Goal: Share content: Share content

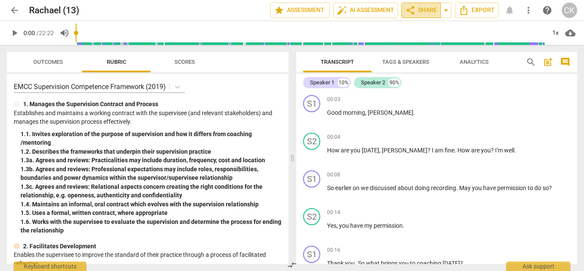
click at [408, 9] on span "share" at bounding box center [410, 10] width 10 height 10
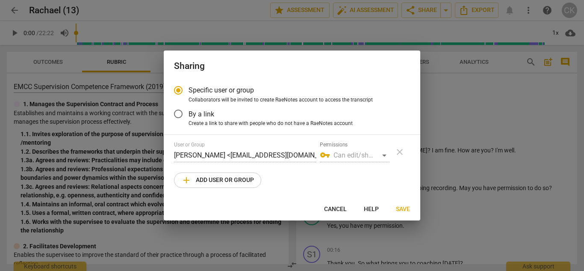
click at [444, 84] on div at bounding box center [292, 135] width 584 height 271
radio input "false"
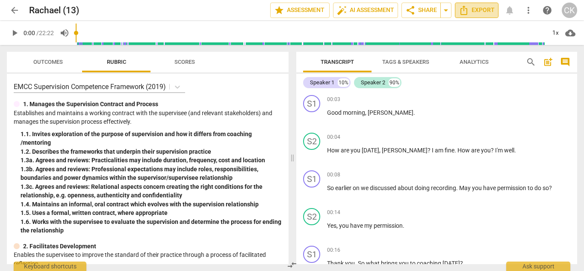
click at [465, 9] on icon "Export" at bounding box center [464, 10] width 10 height 10
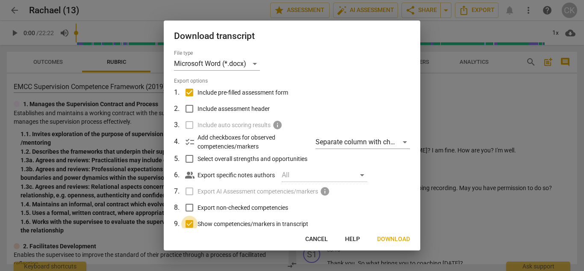
click at [189, 222] on input "Show competencies/markers in transcript" at bounding box center [189, 224] width 16 height 16
checkbox input "false"
click at [390, 237] on span "Download" at bounding box center [393, 239] width 33 height 9
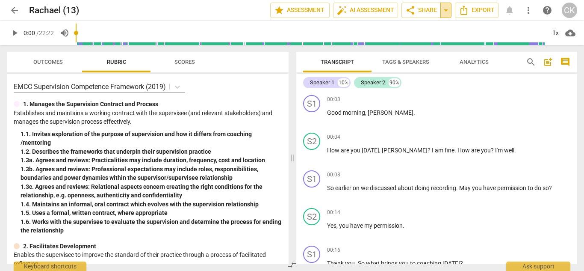
click at [446, 9] on span "arrow_drop_down" at bounding box center [446, 10] width 10 height 10
click at [421, 8] on span "share Share" at bounding box center [421, 10] width 32 height 10
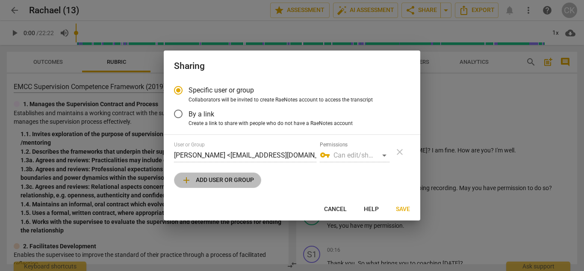
click at [243, 180] on span "add Add user or group" at bounding box center [217, 180] width 73 height 10
radio input "false"
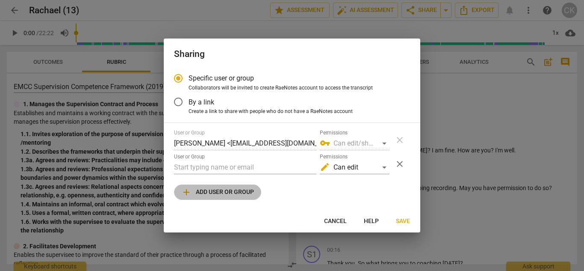
click at [236, 190] on span "add Add user or group" at bounding box center [217, 192] width 73 height 10
radio input "false"
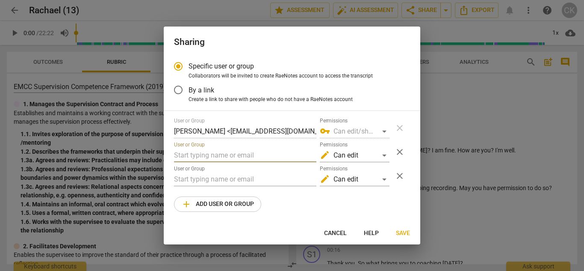
click at [231, 152] on input "text" at bounding box center [245, 155] width 142 height 14
click at [183, 156] on input "L" at bounding box center [245, 155] width 142 height 14
type input "Lumia portal"
click at [399, 151] on span "close" at bounding box center [400, 152] width 10 height 10
radio input "false"
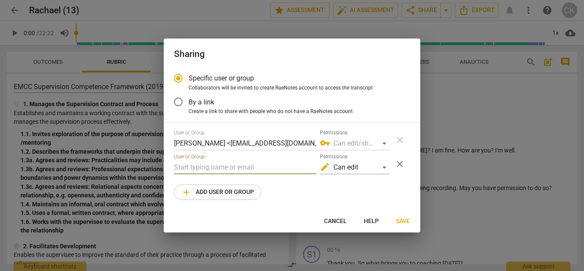
click at [242, 165] on input "text" at bounding box center [245, 167] width 142 height 14
type input "l"
click at [403, 224] on span "Save" at bounding box center [403, 221] width 14 height 9
radio input "false"
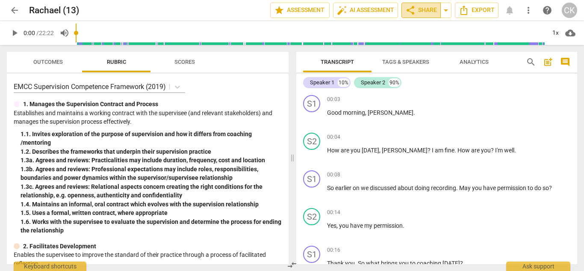
click at [411, 9] on span "share" at bounding box center [410, 10] width 10 height 10
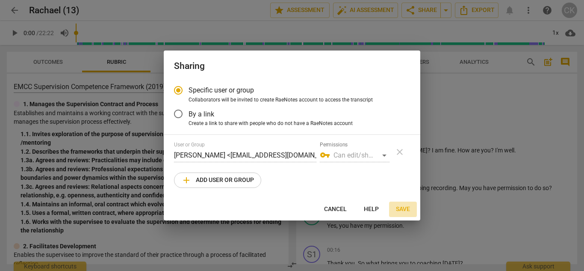
click at [404, 210] on span "Save" at bounding box center [403, 209] width 14 height 9
radio input "false"
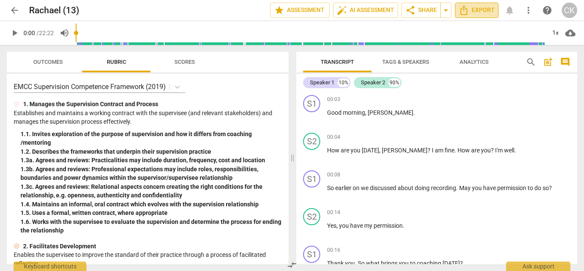
click at [465, 8] on icon "Export" at bounding box center [464, 10] width 10 height 10
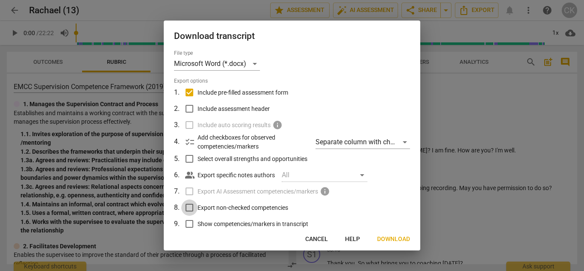
click at [182, 210] on input "Export non-checked competencies" at bounding box center [189, 207] width 16 height 16
checkbox input "true"
click at [191, 225] on input "Show competencies/markers in transcript" at bounding box center [189, 224] width 16 height 16
checkbox input "true"
click at [384, 235] on span "Download" at bounding box center [393, 239] width 33 height 9
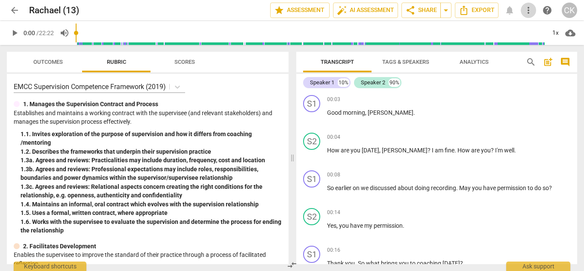
click at [527, 11] on span "more_vert" at bounding box center [528, 10] width 10 height 10
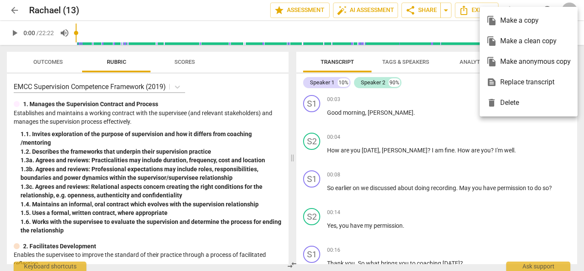
click at [411, 8] on div at bounding box center [292, 135] width 584 height 271
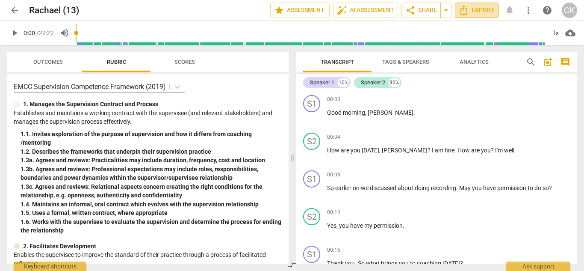
click at [487, 8] on span "Export" at bounding box center [477, 10] width 36 height 10
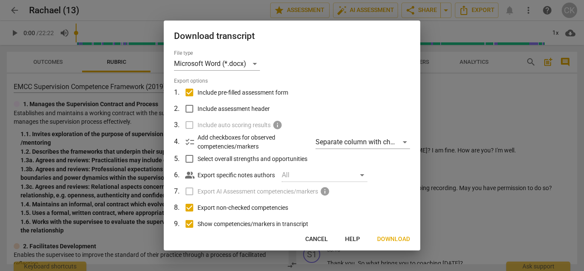
click at [503, 90] on div at bounding box center [292, 135] width 584 height 271
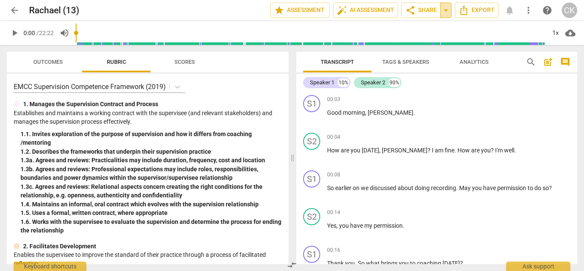
click at [444, 8] on span "arrow_drop_down" at bounding box center [446, 10] width 10 height 10
click at [412, 8] on span "share" at bounding box center [410, 10] width 10 height 10
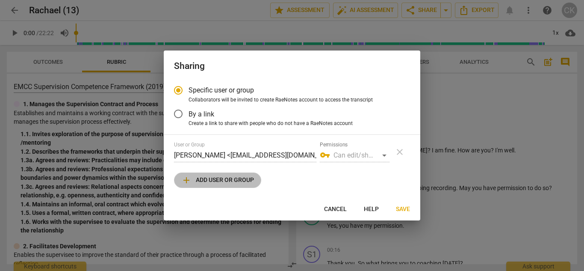
click at [244, 181] on span "add Add user or group" at bounding box center [217, 180] width 73 height 10
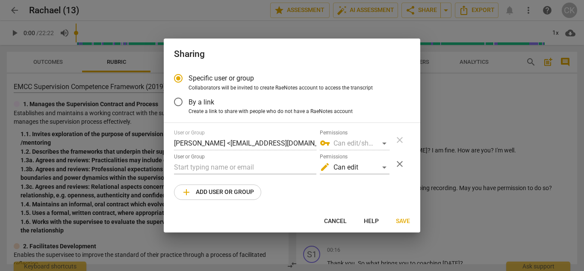
click at [474, 105] on div at bounding box center [292, 135] width 584 height 271
radio input "false"
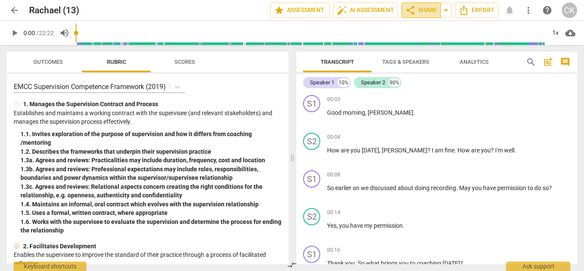
click at [425, 10] on span "share Share" at bounding box center [421, 10] width 32 height 10
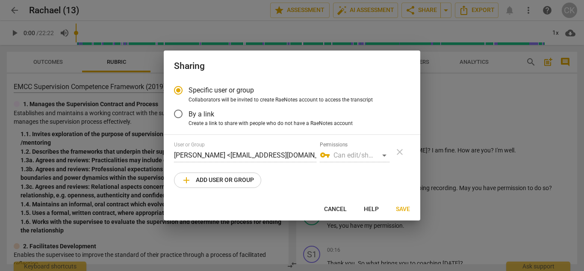
click at [369, 207] on span "Help" at bounding box center [371, 209] width 15 height 9
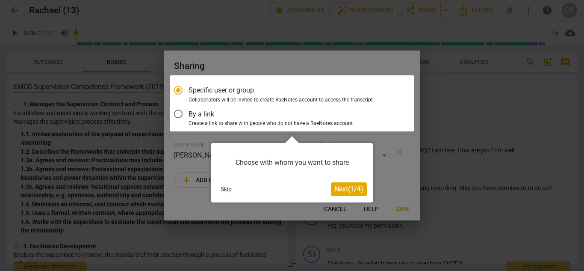
click at [177, 113] on div at bounding box center [292, 103] width 245 height 56
click at [179, 89] on div at bounding box center [292, 103] width 245 height 56
click at [349, 185] on span "Next ( 1 / 4 )" at bounding box center [348, 189] width 29 height 8
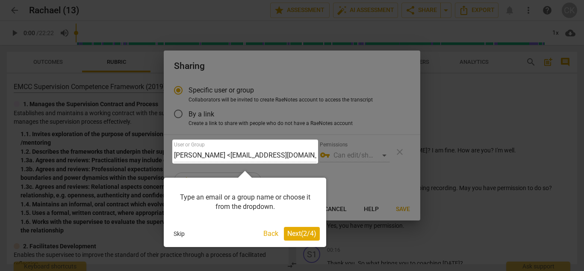
click at [303, 231] on span "Next ( 2 / 4 )" at bounding box center [301, 233] width 29 height 8
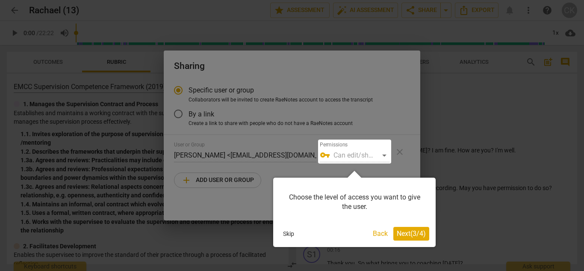
click at [290, 231] on button "Skip" at bounding box center [289, 233] width 18 height 13
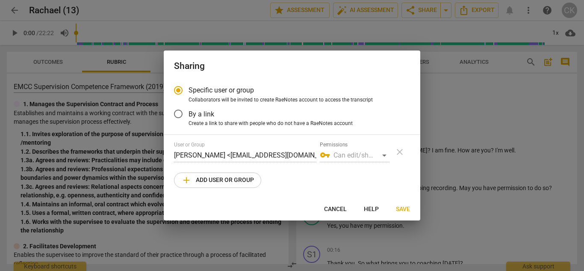
click at [318, 152] on div "User or Group Cynthia Kline <southcarolinagirlrachael3@gmail.com> Permissions v…" at bounding box center [282, 152] width 216 height 21
click at [383, 154] on div "vpn_key Can edit/share" at bounding box center [355, 155] width 70 height 14
click at [246, 182] on span "add Add user or group" at bounding box center [217, 180] width 73 height 10
radio input "false"
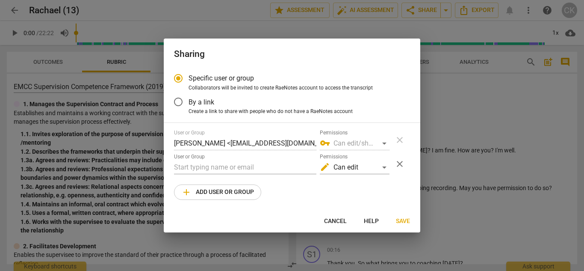
click at [177, 99] on input "By a link" at bounding box center [178, 102] width 21 height 21
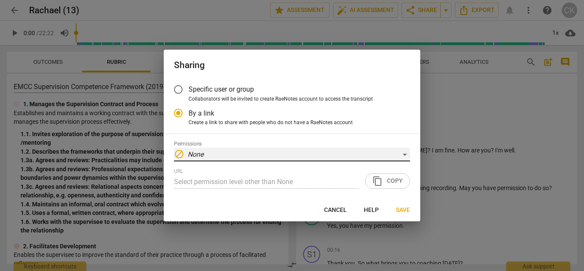
click at [406, 153] on div "block None" at bounding box center [292, 155] width 236 height 14
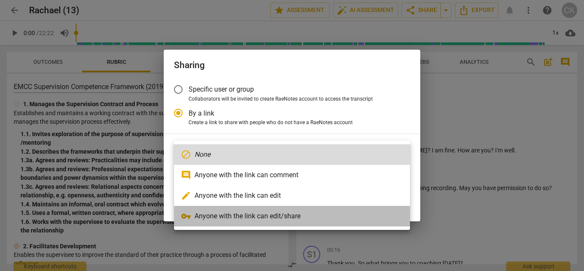
click at [284, 215] on li "vpn_key Anyone with the link can edit/share" at bounding box center [292, 216] width 236 height 21
radio input "false"
type input "https://app.raenotes.com/meeting/cd3d974532834cf5a274bddbc3faf271"
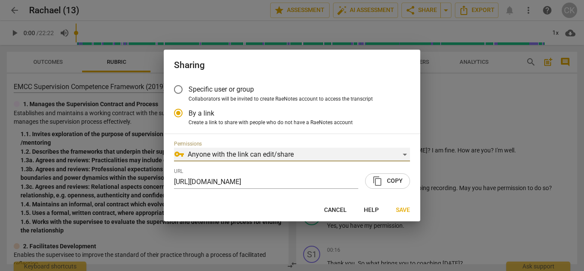
click at [407, 156] on div "vpn_key Anyone with the link can edit/share" at bounding box center [292, 155] width 236 height 14
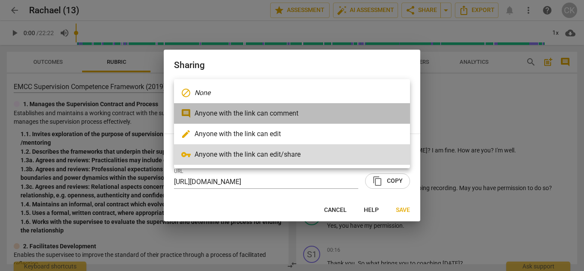
click at [293, 114] on li "comment Anyone with the link can comment" at bounding box center [292, 113] width 236 height 21
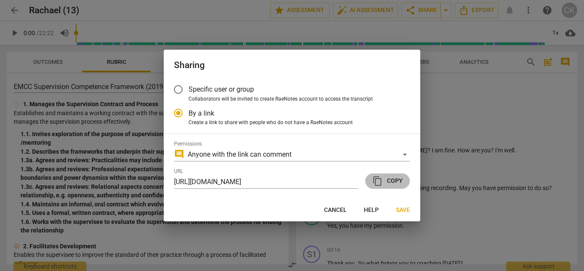
click at [377, 180] on span "content_copy" at bounding box center [377, 181] width 10 height 10
click at [369, 209] on span "Help" at bounding box center [371, 210] width 15 height 9
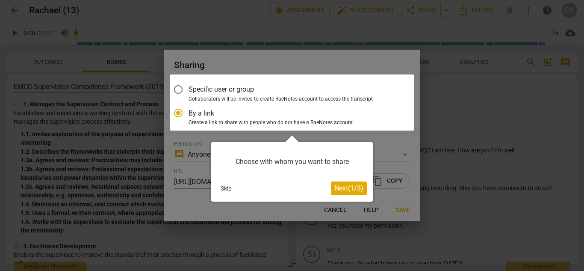
click at [404, 209] on div at bounding box center [292, 135] width 584 height 271
click at [359, 188] on span "Next ( 1 / 3 )" at bounding box center [348, 188] width 29 height 8
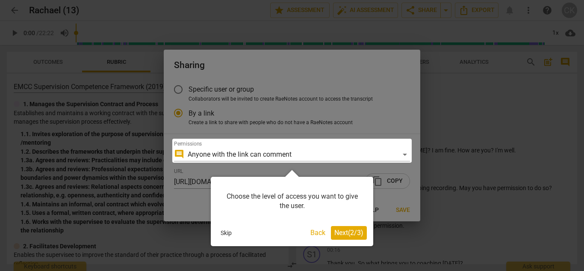
click at [344, 233] on span "Next ( 2 / 3 )" at bounding box center [348, 232] width 29 height 8
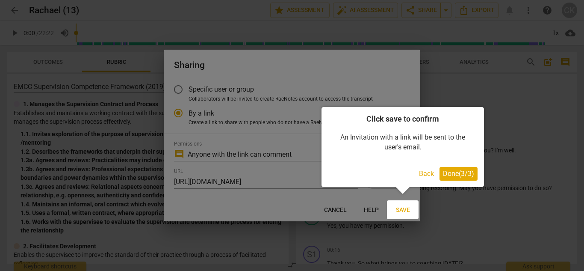
click at [336, 208] on div at bounding box center [292, 135] width 584 height 271
click at [403, 205] on div at bounding box center [403, 209] width 32 height 19
click at [403, 203] on div at bounding box center [403, 209] width 32 height 19
click at [376, 204] on div at bounding box center [292, 135] width 584 height 271
click at [342, 205] on div at bounding box center [292, 135] width 584 height 271
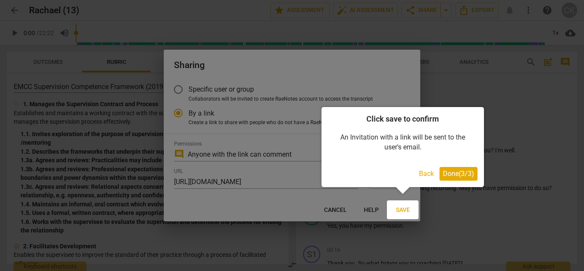
click at [296, 141] on div at bounding box center [292, 135] width 584 height 271
click at [337, 208] on div at bounding box center [292, 135] width 584 height 271
click at [373, 208] on div at bounding box center [292, 135] width 584 height 271
click at [332, 209] on div at bounding box center [292, 135] width 584 height 271
click at [502, 19] on div at bounding box center [292, 135] width 584 height 271
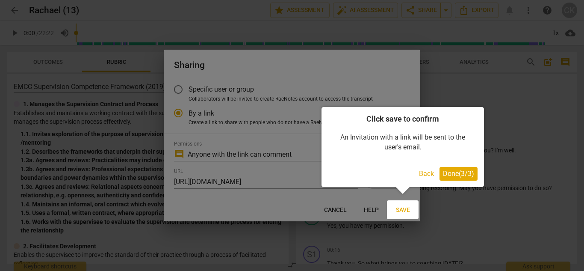
click at [461, 168] on button "Done ( 3 / 3 )" at bounding box center [459, 174] width 38 height 14
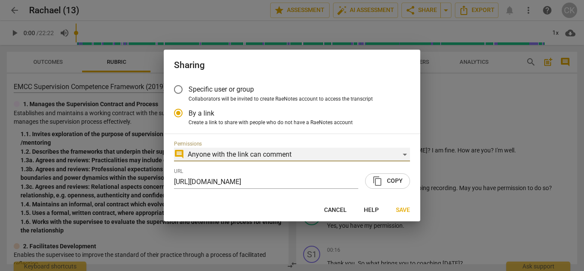
click at [402, 153] on div "comment Anyone with the link can comment" at bounding box center [292, 155] width 236 height 14
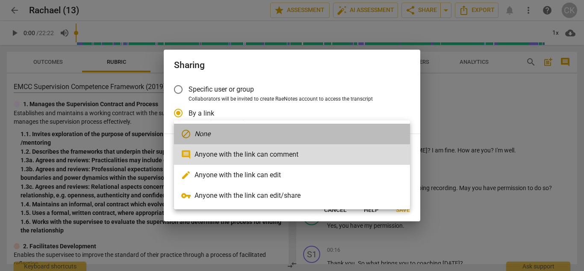
click at [308, 127] on li "block None" at bounding box center [292, 134] width 236 height 21
radio input "false"
type input "Select permission level other than None"
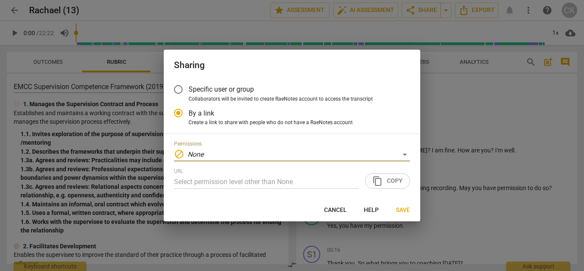
click at [308, 127] on div "Specific user or group Collaborators will be invited to create RaeNotes account…" at bounding box center [292, 139] width 257 height 120
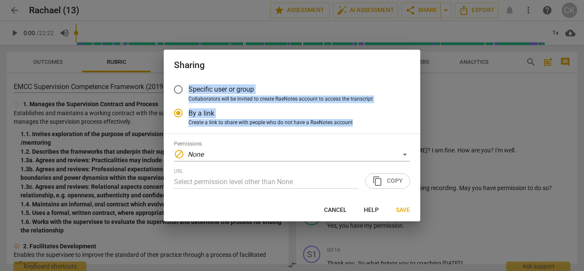
click at [308, 127] on div "Specific user or group Collaborators will be invited to create RaeNotes account…" at bounding box center [292, 139] width 257 height 120
click at [176, 86] on input "Specific user or group" at bounding box center [178, 89] width 21 height 21
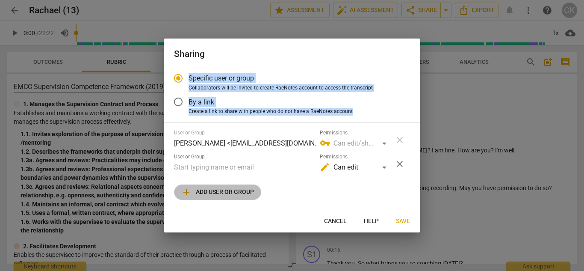
click at [186, 189] on span "add" at bounding box center [186, 192] width 10 height 10
radio input "false"
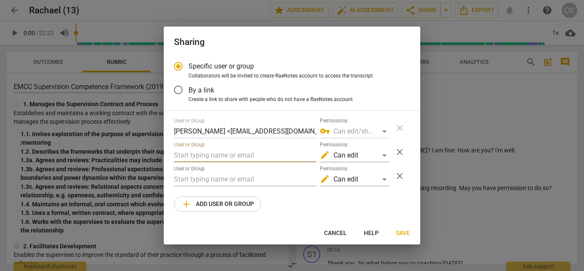
click at [259, 148] on input "text" at bounding box center [245, 155] width 142 height 14
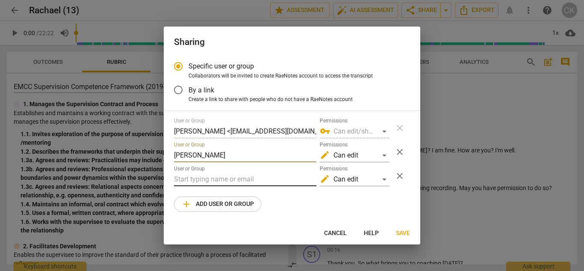
click at [251, 183] on input "text" at bounding box center [245, 179] width 142 height 14
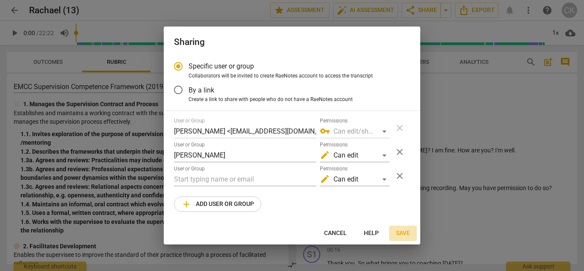
click at [403, 232] on span "Save" at bounding box center [403, 233] width 14 height 9
click at [194, 154] on input "lumia" at bounding box center [245, 155] width 142 height 14
type input "l"
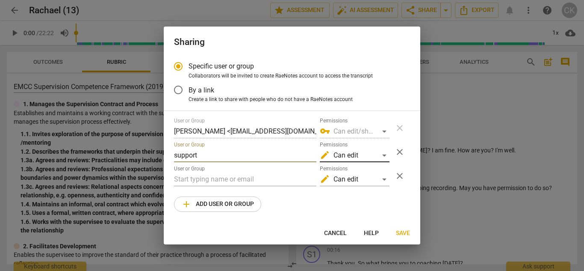
type input "support"
click at [384, 154] on div "edit Can edit" at bounding box center [355, 155] width 70 height 14
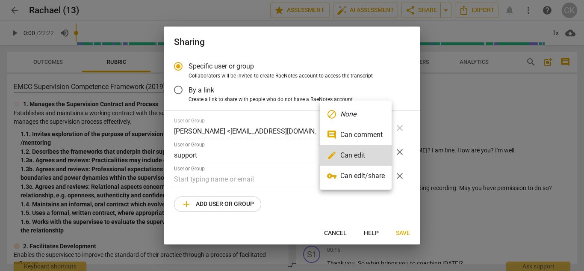
click at [378, 134] on li "comment Can comment" at bounding box center [356, 134] width 72 height 21
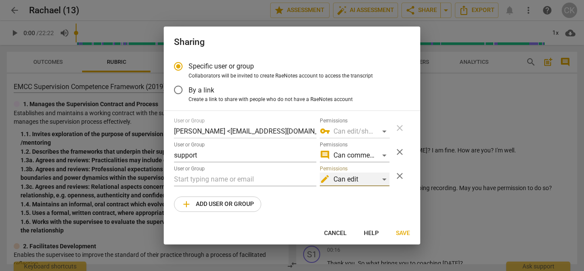
click at [384, 180] on div "edit Can edit" at bounding box center [355, 179] width 70 height 14
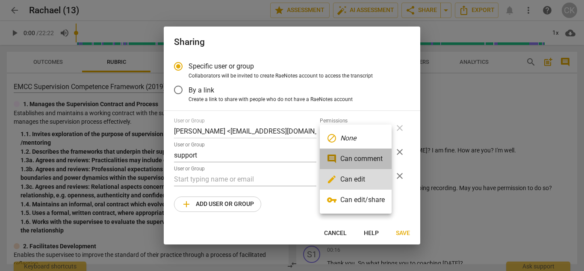
click at [372, 152] on li "comment Can comment" at bounding box center [356, 158] width 72 height 21
radio input "false"
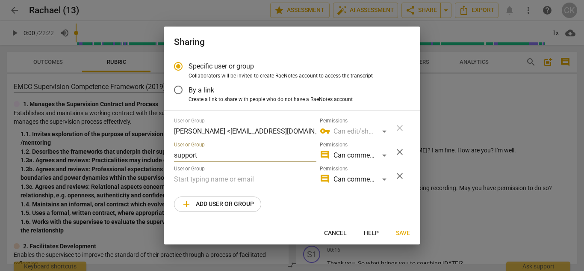
click at [204, 153] on input "support" at bounding box center [245, 155] width 142 height 14
type input "supportlumiacoaching.com"
click at [178, 62] on input "Specific user or group" at bounding box center [178, 66] width 21 height 21
radio input "true"
click at [402, 231] on span "Save" at bounding box center [403, 233] width 14 height 9
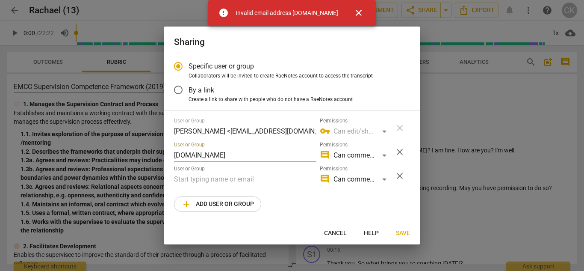
click at [259, 156] on input "supportlumiacoaching.com" at bounding box center [245, 155] width 142 height 14
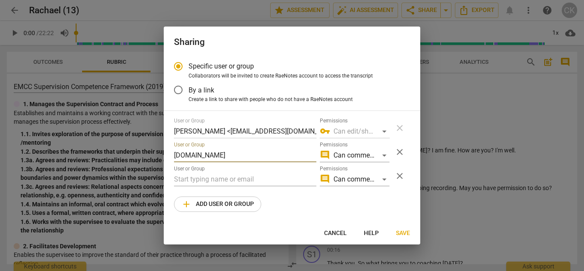
click at [199, 155] on input "supportlumiacoaching.com" at bounding box center [245, 155] width 142 height 14
click at [216, 155] on input ".com" at bounding box center [245, 155] width 142 height 14
type input "."
type input "s"
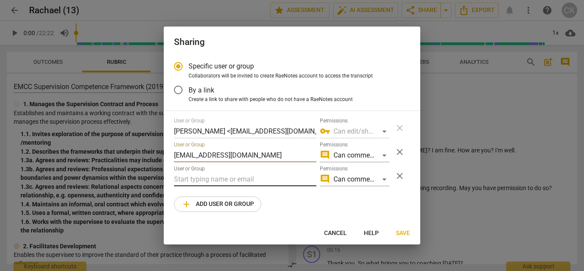
type input "Support@lumiacoaching.com"
click at [216, 181] on input "text" at bounding box center [245, 179] width 142 height 14
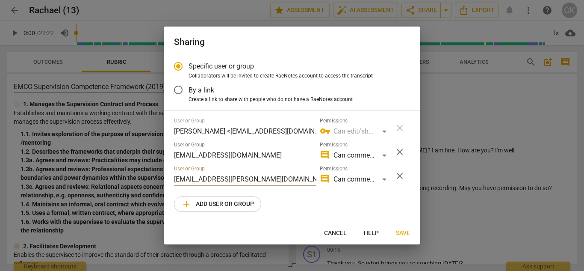
type input "Suppport@lumia.com"
click at [407, 233] on span "Save" at bounding box center [403, 233] width 14 height 9
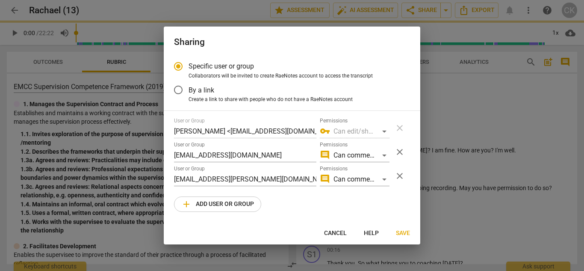
type input "Lumia Support <support@lumiacoaching.com>"
type input "suppport@lumia.com"
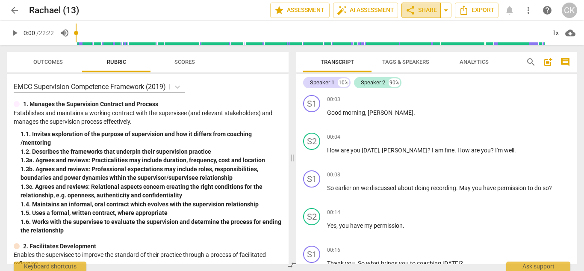
click at [418, 10] on span "share Share" at bounding box center [421, 10] width 32 height 10
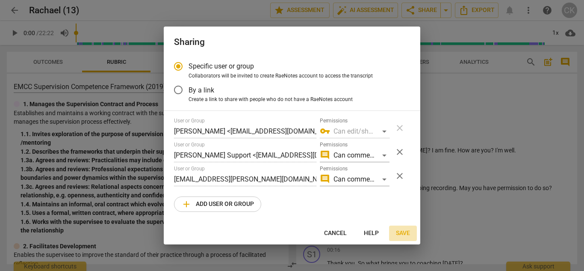
click at [402, 233] on span "Save" at bounding box center [403, 233] width 14 height 9
radio input "false"
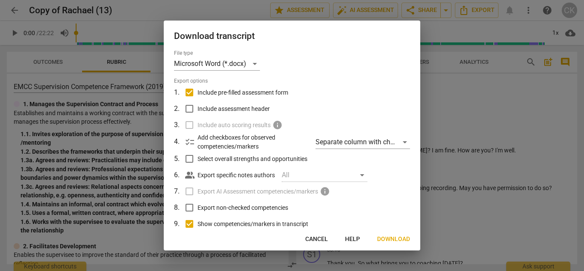
scroll to position [16, 0]
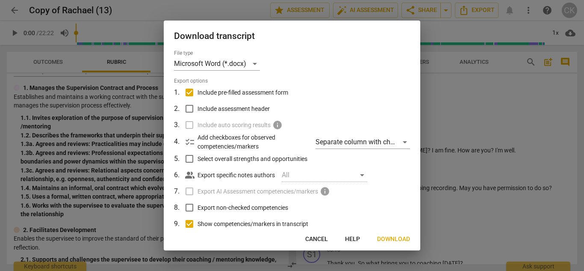
click at [382, 237] on span "Download" at bounding box center [393, 239] width 33 height 9
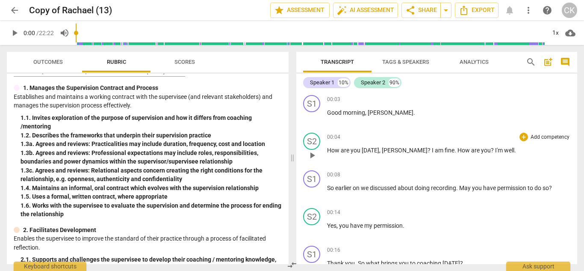
click at [428, 150] on span "?" at bounding box center [430, 150] width 4 height 7
click at [403, 150] on span "I" at bounding box center [404, 150] width 3 height 7
click at [419, 148] on span "am" at bounding box center [418, 150] width 10 height 7
click at [466, 10] on icon "Export" at bounding box center [464, 10] width 10 height 10
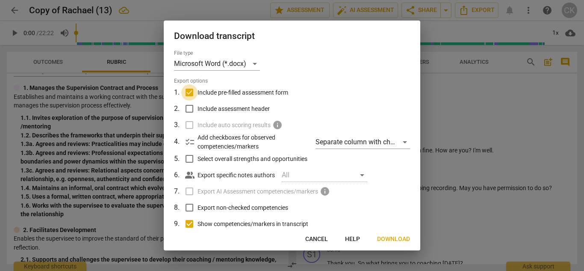
click at [189, 89] on input "Include pre-filled assessment form" at bounding box center [189, 92] width 16 height 16
checkbox input "false"
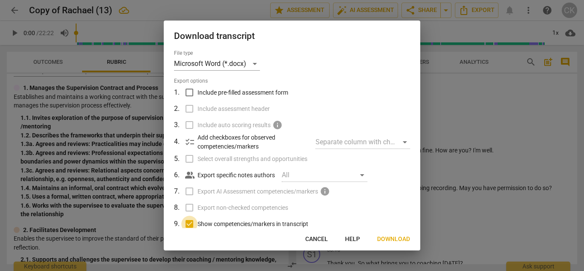
click at [188, 222] on input "Show competencies/markers in transcript" at bounding box center [189, 224] width 16 height 16
checkbox input "false"
click at [405, 236] on span "Download" at bounding box center [393, 239] width 33 height 9
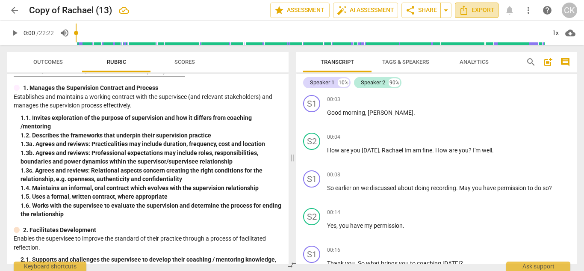
click at [484, 9] on span "Export" at bounding box center [477, 10] width 36 height 10
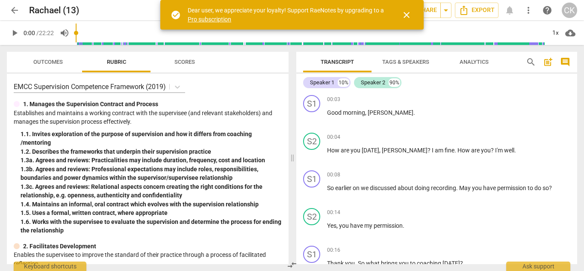
click at [405, 14] on span "close" at bounding box center [407, 15] width 10 height 10
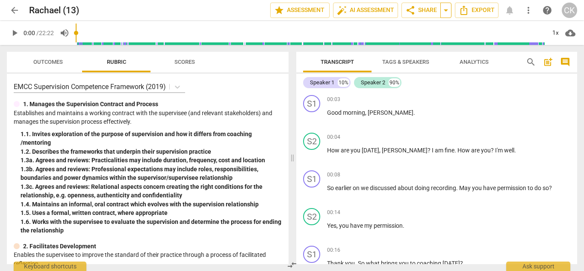
click at [446, 10] on span "arrow_drop_down" at bounding box center [446, 10] width 10 height 10
click at [414, 9] on span "share" at bounding box center [410, 10] width 10 height 10
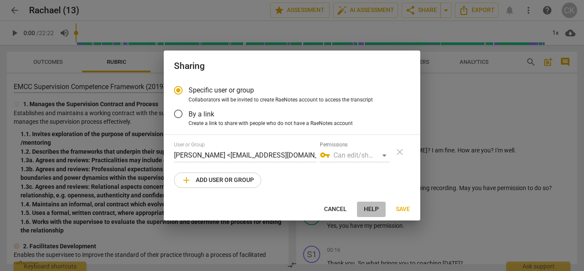
click at [372, 208] on span "Help" at bounding box center [371, 209] width 15 height 9
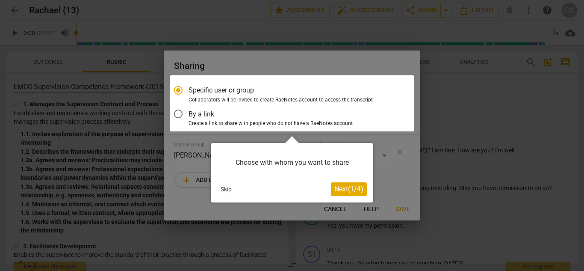
click at [350, 190] on span "Next ( 1 / 4 )" at bounding box center [348, 189] width 29 height 8
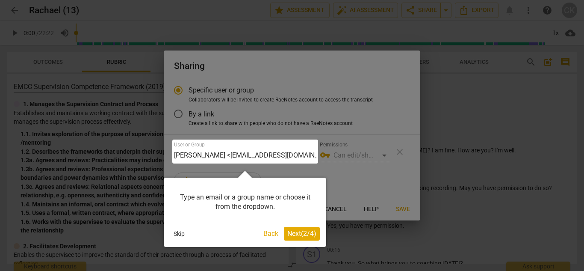
click at [296, 233] on span "Next ( 2 / 4 )" at bounding box center [301, 233] width 29 height 8
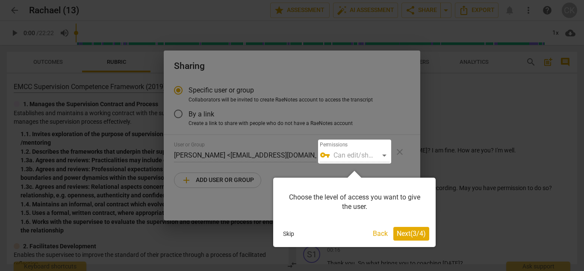
click at [397, 232] on span "Next ( 3 / 4 )" at bounding box center [411, 233] width 29 height 8
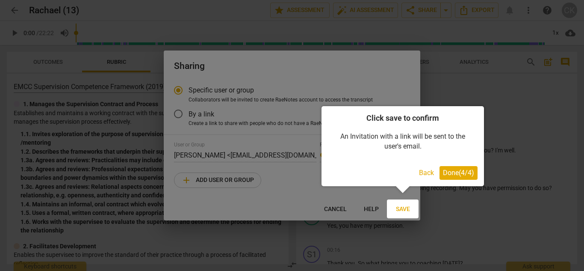
click at [452, 175] on span "Done ( 4 / 4 )" at bounding box center [458, 172] width 31 height 8
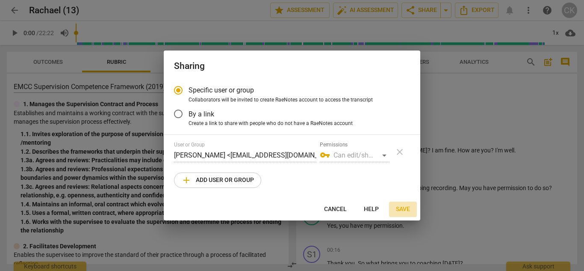
click at [399, 209] on span "Save" at bounding box center [403, 209] width 14 height 9
radio input "false"
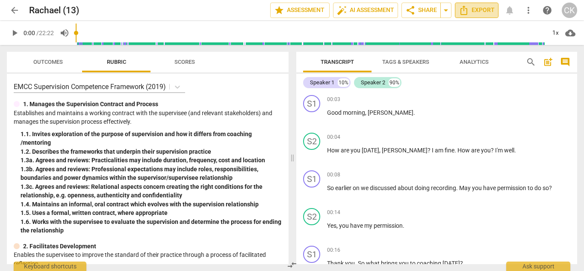
click at [462, 11] on icon "Export" at bounding box center [464, 10] width 10 height 10
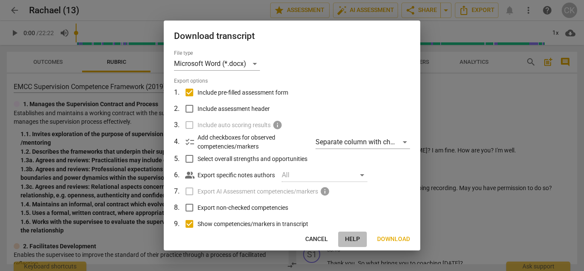
click at [358, 238] on span "Help" at bounding box center [352, 239] width 15 height 9
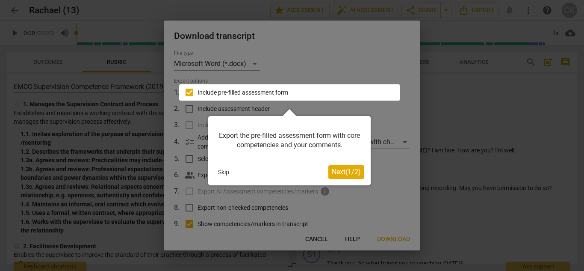
click at [390, 239] on div at bounding box center [292, 135] width 584 height 271
click at [354, 236] on div at bounding box center [292, 135] width 584 height 271
click at [387, 237] on div at bounding box center [292, 135] width 584 height 271
click at [356, 235] on div at bounding box center [292, 135] width 584 height 271
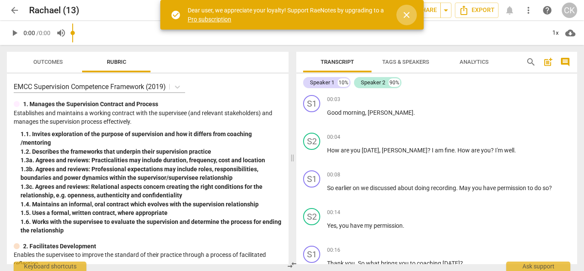
click at [407, 13] on span "close" at bounding box center [407, 15] width 10 height 10
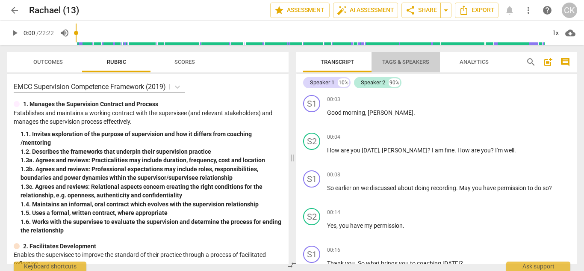
click at [405, 62] on span "Tags & Speakers" at bounding box center [405, 62] width 47 height 6
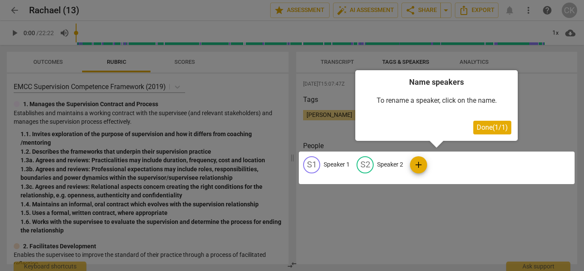
click at [280, 53] on div at bounding box center [292, 135] width 584 height 271
click at [481, 127] on span "Done ( 1 / 1 )" at bounding box center [492, 127] width 31 height 8
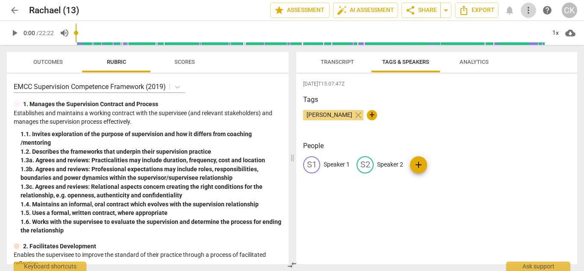
click at [530, 9] on span "more_vert" at bounding box center [528, 10] width 10 height 10
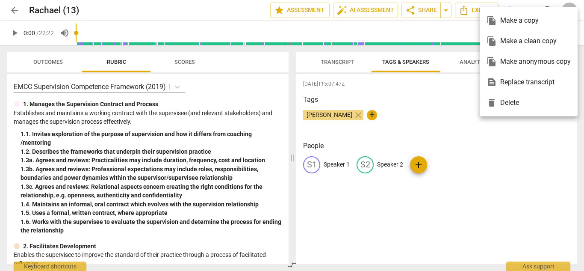
click at [498, 128] on div at bounding box center [292, 135] width 584 height 271
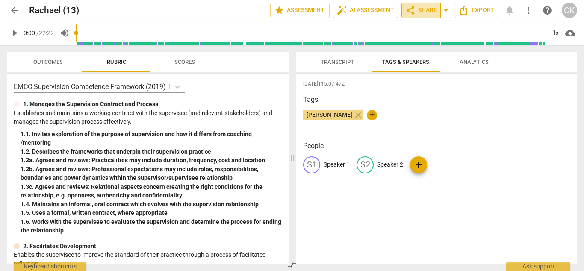
click at [417, 12] on span "share Share" at bounding box center [421, 10] width 32 height 10
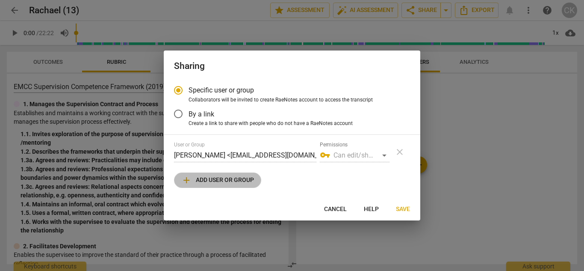
click at [242, 183] on span "add Add user or group" at bounding box center [217, 180] width 73 height 10
radio input "false"
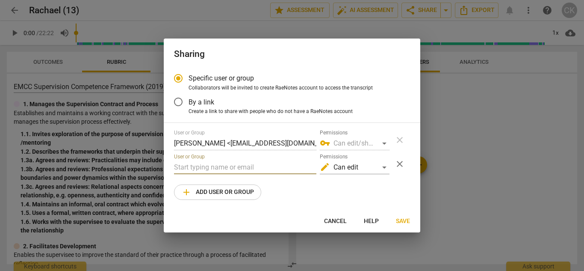
click at [247, 163] on input "text" at bounding box center [245, 167] width 142 height 14
click at [203, 166] on input "[PERSON_NAME]" at bounding box center [245, 167] width 142 height 14
type input "lumia portal"
click at [204, 190] on span "add Add user or group" at bounding box center [217, 192] width 73 height 10
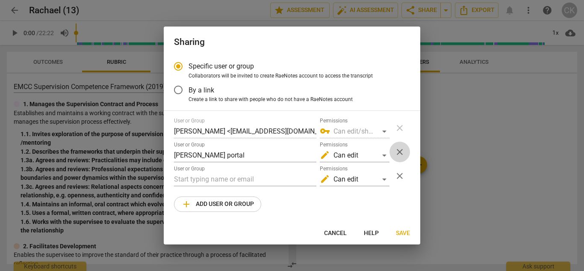
click at [400, 151] on span "close" at bounding box center [400, 152] width 10 height 10
radio input "false"
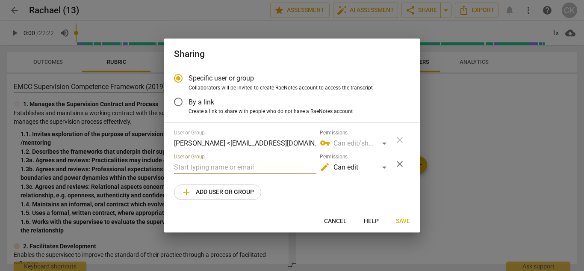
click at [256, 165] on input "text" at bounding box center [245, 167] width 142 height 14
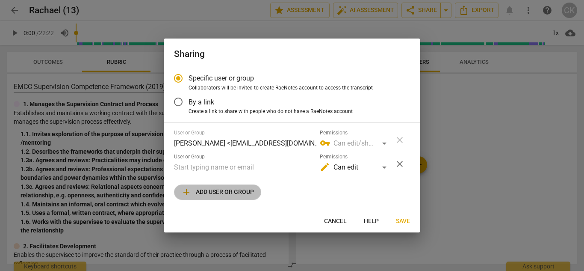
click at [228, 192] on span "add Add user or group" at bounding box center [217, 192] width 73 height 10
radio input "false"
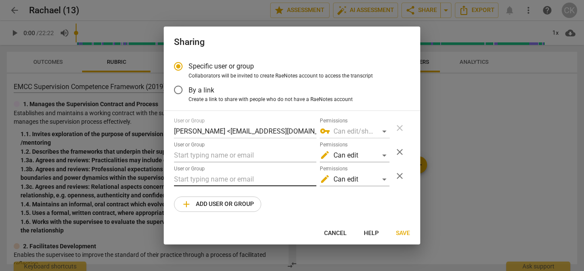
click at [216, 183] on input "text" at bounding box center [245, 179] width 142 height 14
type input "[PERSON_NAME]"
click at [334, 233] on span "Cancel" at bounding box center [335, 233] width 23 height 9
radio input "false"
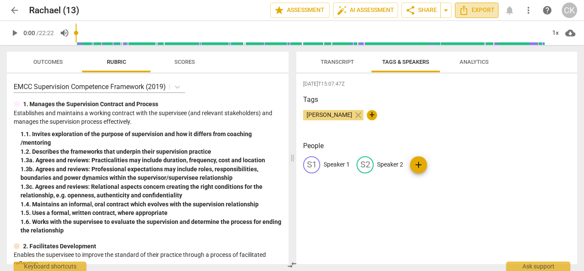
click at [467, 9] on icon "Export" at bounding box center [464, 10] width 10 height 10
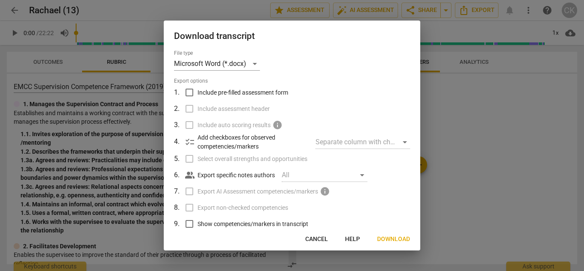
click at [455, 134] on div at bounding box center [292, 135] width 584 height 271
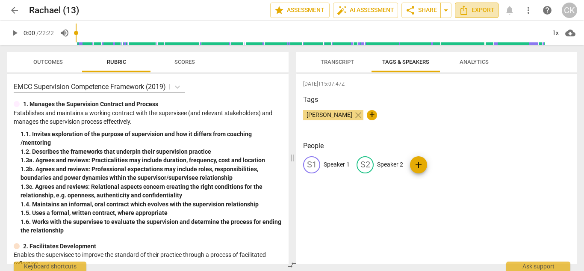
click at [467, 11] on icon "Export" at bounding box center [464, 10] width 7 height 9
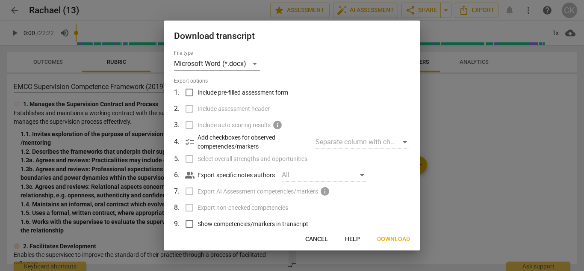
click at [497, 142] on div at bounding box center [292, 135] width 584 height 271
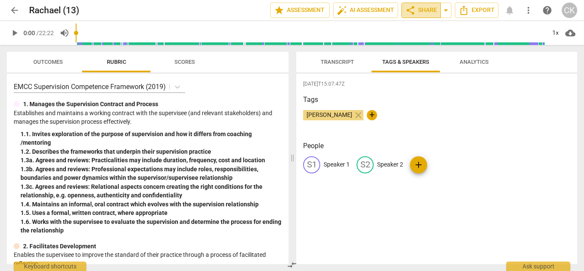
click at [415, 10] on span "share Share" at bounding box center [421, 10] width 32 height 10
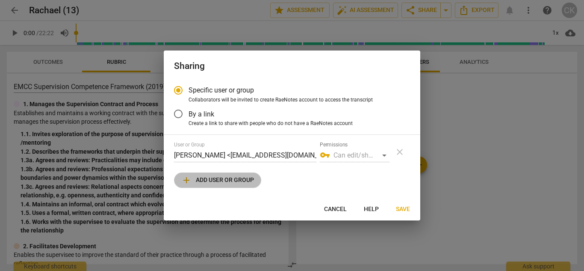
click at [220, 180] on span "add Add user or group" at bounding box center [217, 180] width 73 height 10
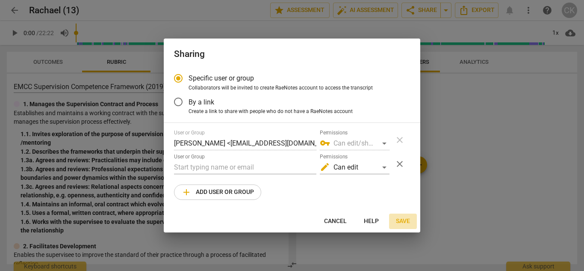
click at [404, 219] on span "Save" at bounding box center [403, 221] width 14 height 9
radio input "false"
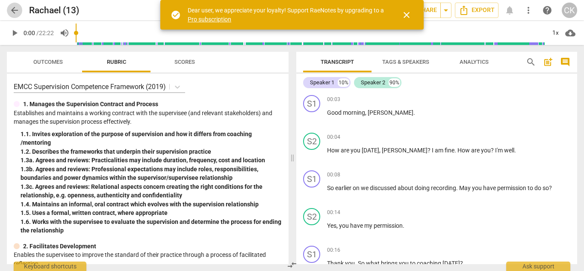
click at [13, 9] on span "arrow_back" at bounding box center [14, 10] width 10 height 10
click at [462, 10] on icon "Export" at bounding box center [464, 10] width 10 height 10
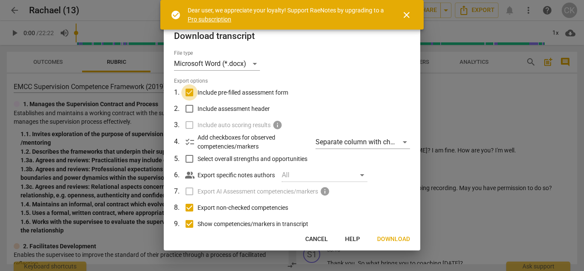
click at [188, 90] on input "Include pre-filled assessment form" at bounding box center [189, 92] width 16 height 16
checkbox input "false"
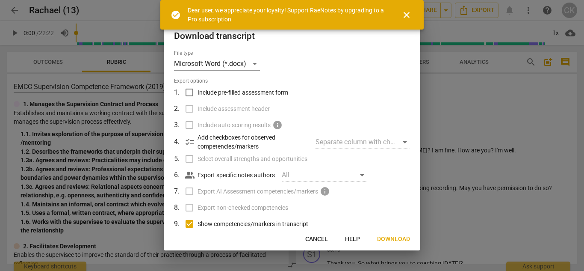
click at [392, 238] on span "Download" at bounding box center [393, 239] width 33 height 9
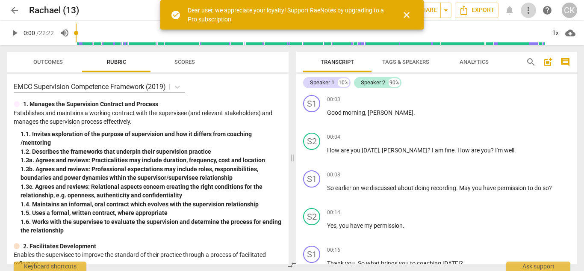
click at [529, 10] on span "more_vert" at bounding box center [528, 10] width 10 height 10
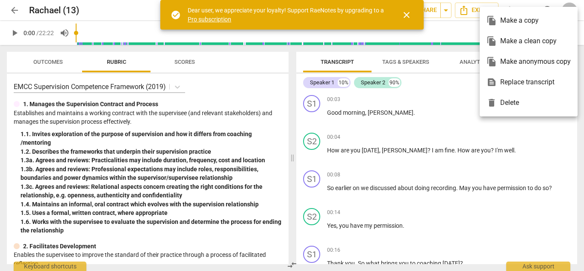
click at [406, 15] on span "close" at bounding box center [407, 15] width 10 height 10
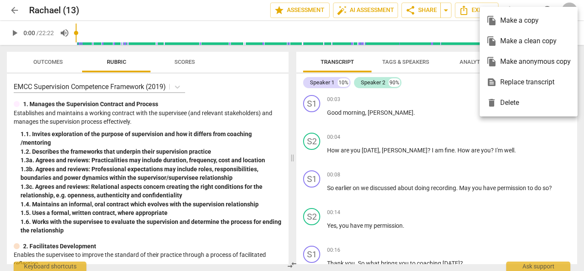
click at [413, 8] on div at bounding box center [292, 135] width 584 height 271
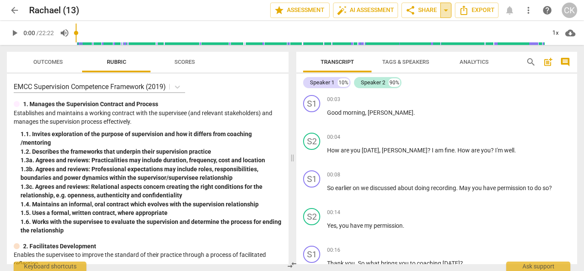
click at [444, 8] on span "arrow_drop_down" at bounding box center [446, 10] width 10 height 10
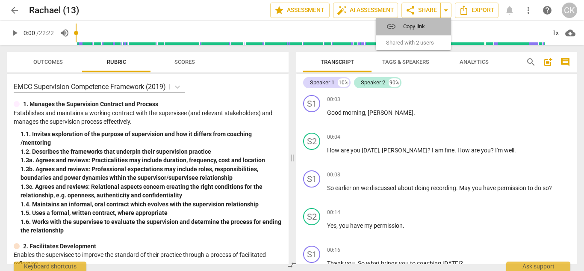
click at [414, 25] on span "Copy link" at bounding box center [418, 26] width 31 height 8
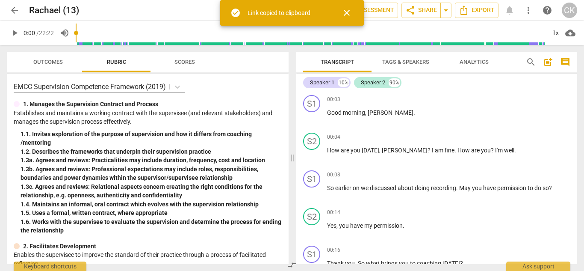
click at [346, 12] on span "close" at bounding box center [347, 13] width 10 height 10
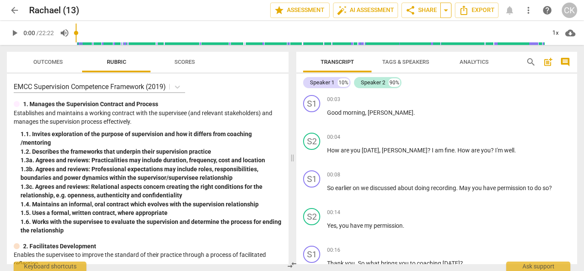
click at [444, 10] on span "arrow_drop_down" at bounding box center [446, 10] width 10 height 10
click at [420, 45] on span "Shared with 2 users" at bounding box center [410, 43] width 48 height 8
click at [484, 8] on span "Export" at bounding box center [477, 10] width 36 height 10
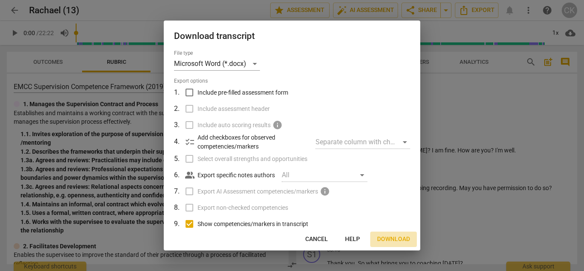
click at [392, 237] on span "Download" at bounding box center [393, 239] width 33 height 9
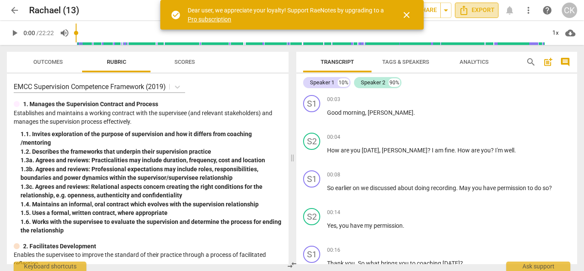
click at [485, 11] on span "Export" at bounding box center [477, 10] width 36 height 10
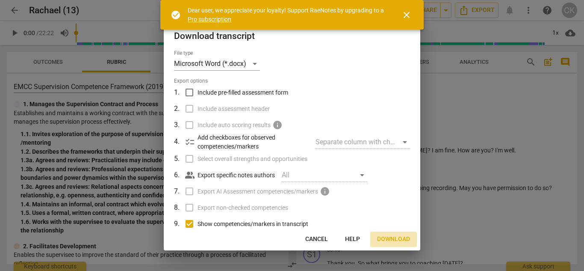
click at [398, 238] on span "Download" at bounding box center [393, 239] width 33 height 9
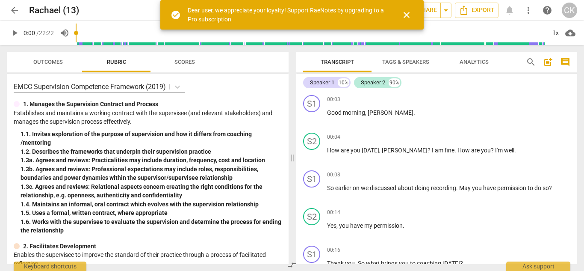
click at [566, 41] on div "play_arrow 0:00 / 22:22 volume_up 1x cloud_download" at bounding box center [292, 33] width 570 height 24
